Goal: Obtain resource: Download file/media

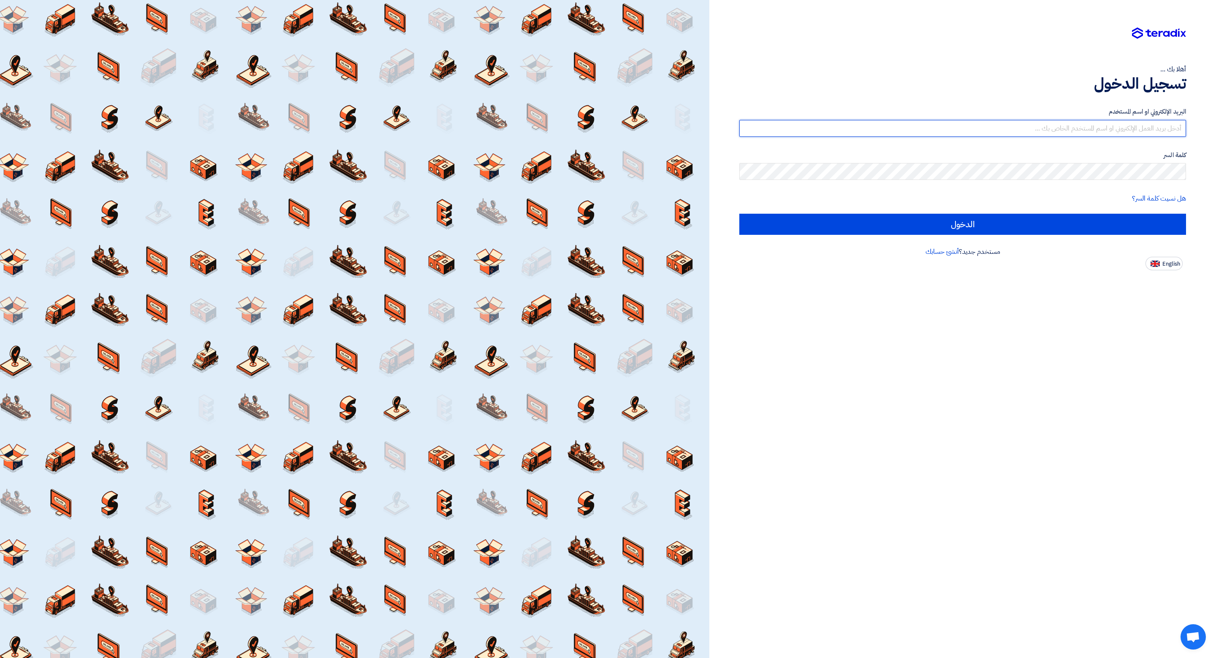
type input "[EMAIL_ADDRESS][DOMAIN_NAME]"
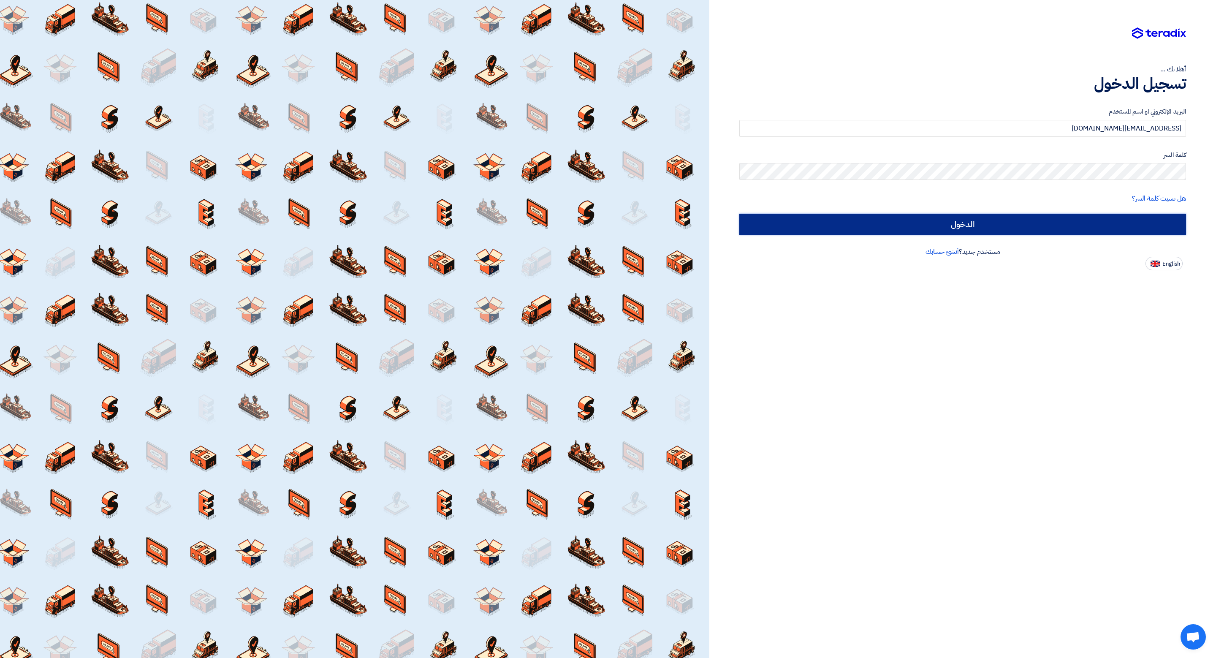
drag, startPoint x: 922, startPoint y: 198, endPoint x: 922, endPoint y: 217, distance: 19.4
click at [922, 217] on input "الدخول" at bounding box center [962, 224] width 447 height 21
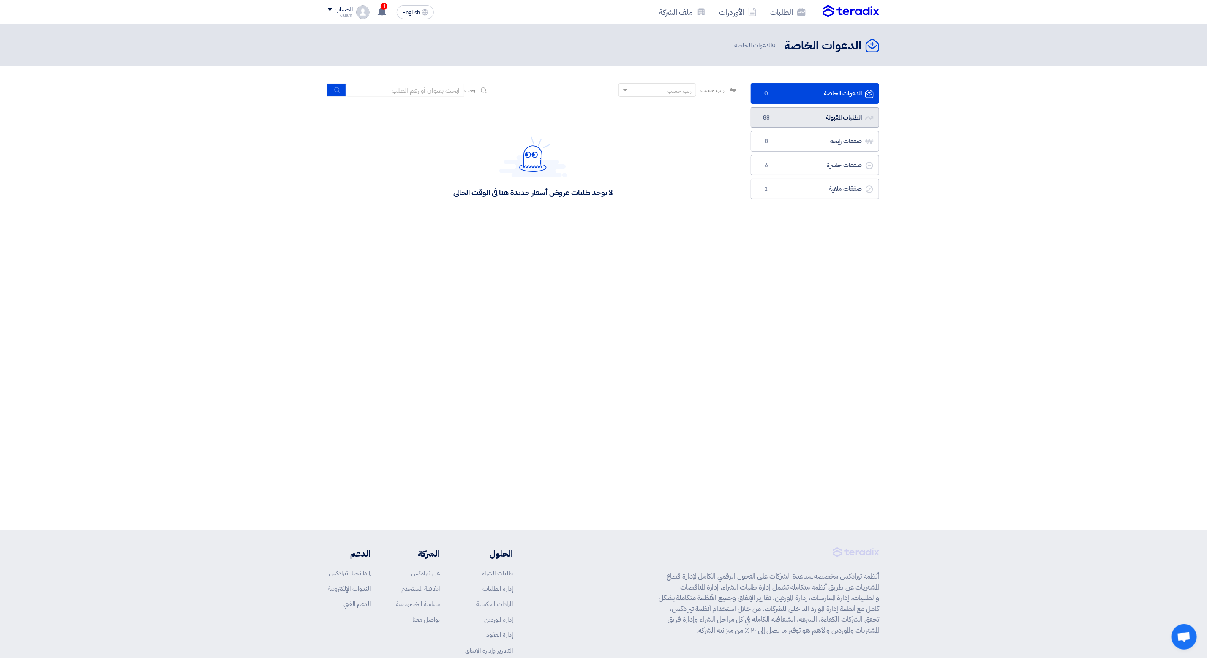
click at [829, 122] on link "الطلبات المقبولة الطلبات المقبولة 88" at bounding box center [814, 117] width 128 height 21
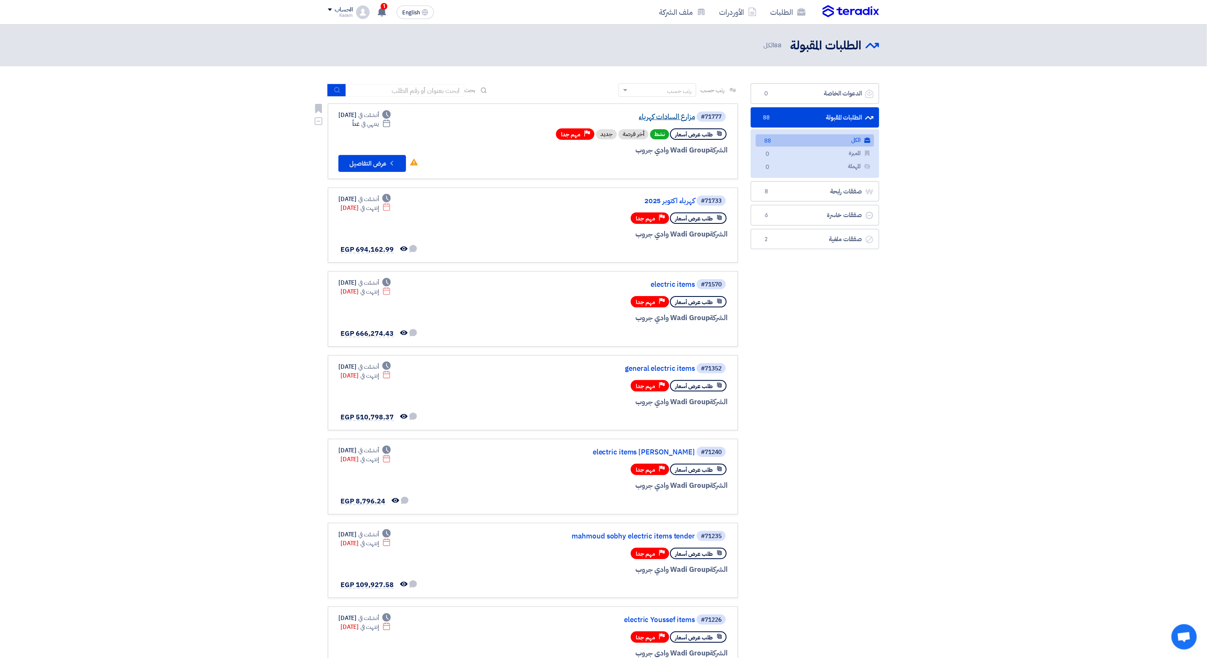
click at [666, 113] on link "مزارع السادات كهرباء" at bounding box center [610, 117] width 169 height 8
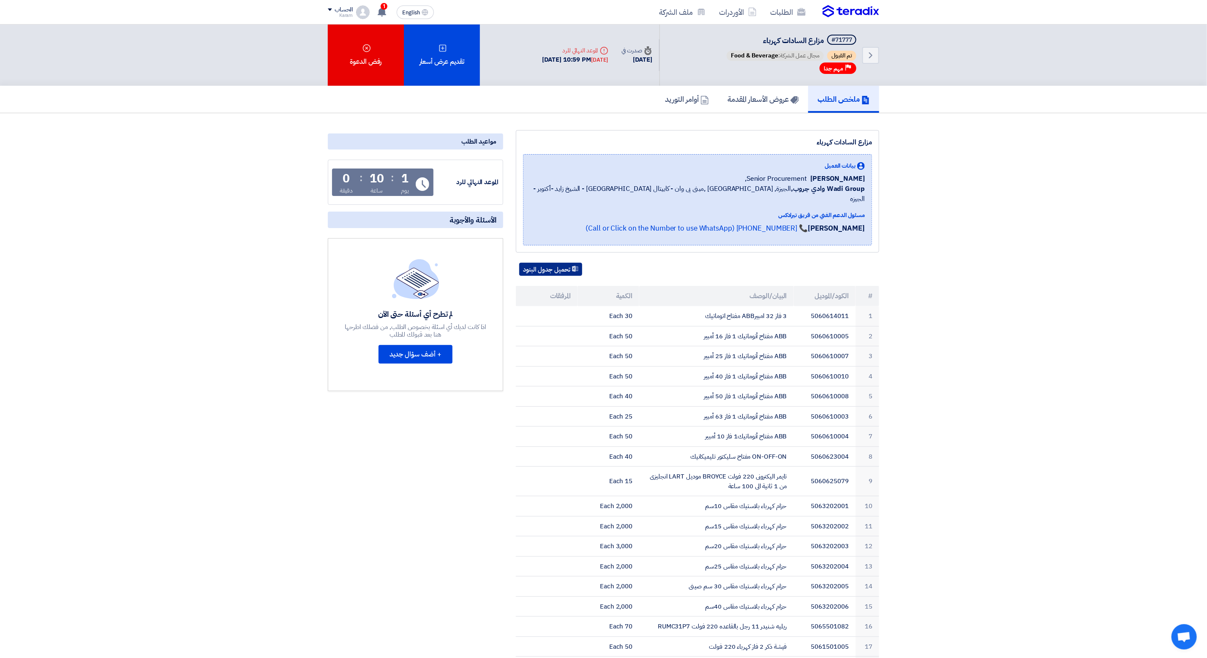
click at [555, 263] on button "تحميل جدول البنود" at bounding box center [550, 270] width 63 height 14
